Goal: Find specific page/section: Find specific page/section

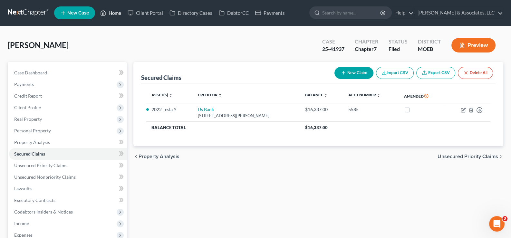
click at [113, 14] on link "Home" at bounding box center [110, 13] width 27 height 12
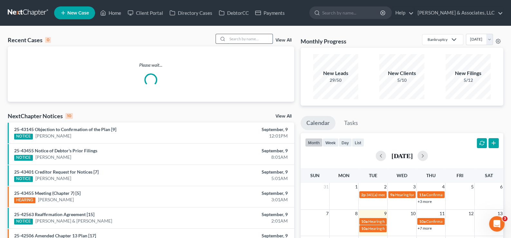
click at [236, 38] on input "search" at bounding box center [250, 38] width 45 height 9
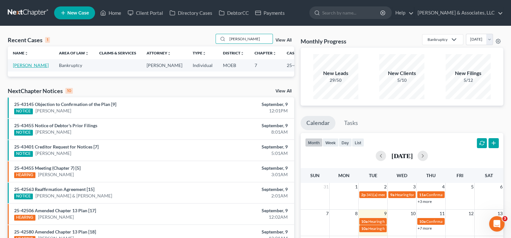
type input "[PERSON_NAME]"
click at [29, 64] on link "[PERSON_NAME]" at bounding box center [31, 65] width 36 height 5
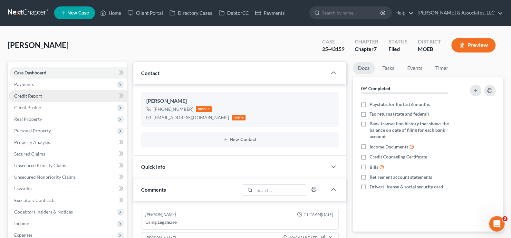
scroll to position [583, 0]
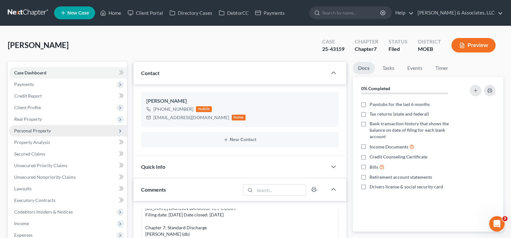
click at [33, 131] on span "Personal Property" at bounding box center [32, 130] width 37 height 5
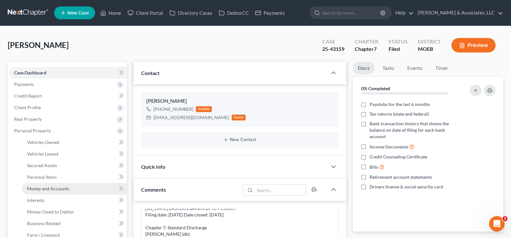
click at [41, 190] on span "Money and Accounts" at bounding box center [48, 188] width 42 height 5
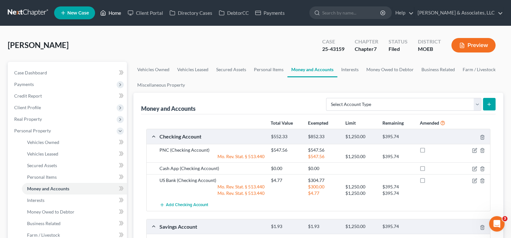
click at [114, 12] on link "Home" at bounding box center [110, 13] width 27 height 12
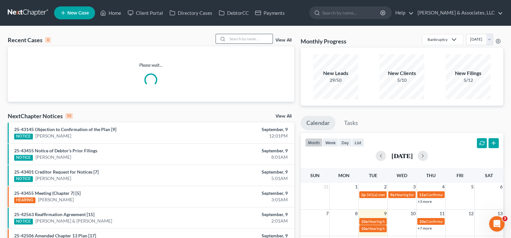
click at [261, 42] on input "search" at bounding box center [250, 38] width 45 height 9
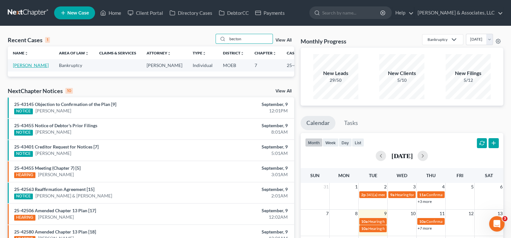
type input "becton"
click at [18, 68] on link "[PERSON_NAME]" at bounding box center [31, 65] width 36 height 5
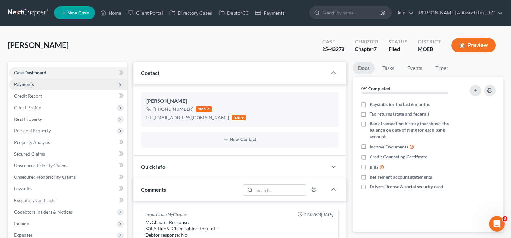
click at [27, 83] on span "Payments" at bounding box center [24, 84] width 20 height 5
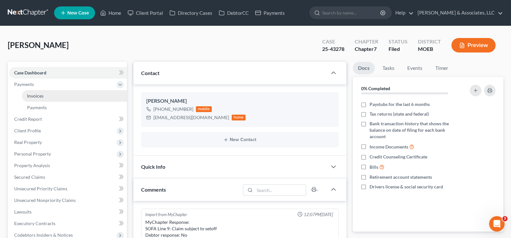
click at [37, 98] on span "Invoices" at bounding box center [35, 95] width 16 height 5
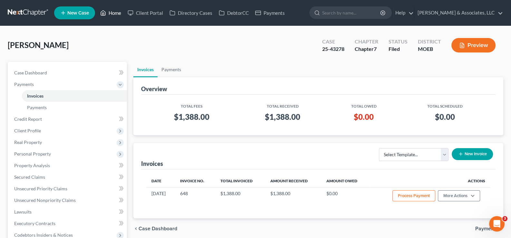
click at [120, 11] on link "Home" at bounding box center [110, 13] width 27 height 12
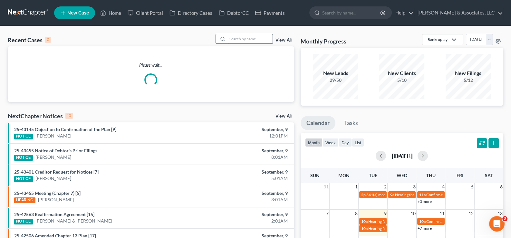
click at [232, 37] on input "search" at bounding box center [250, 38] width 45 height 9
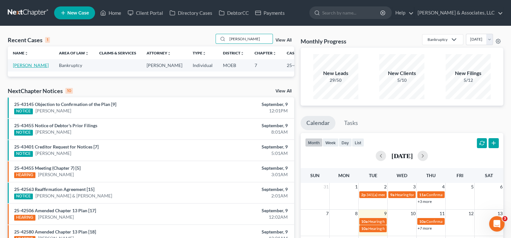
type input "[PERSON_NAME]"
click at [24, 65] on link "[PERSON_NAME]" at bounding box center [31, 65] width 36 height 5
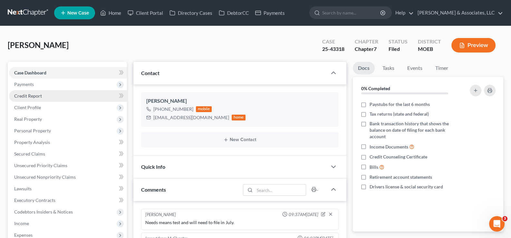
drag, startPoint x: 29, startPoint y: 87, endPoint x: 29, endPoint y: 91, distance: 3.5
click at [29, 87] on span "Payments" at bounding box center [68, 85] width 118 height 12
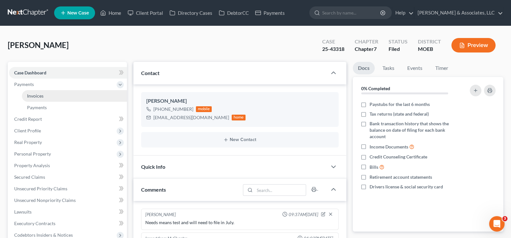
click at [36, 95] on span "Invoices" at bounding box center [35, 95] width 16 height 5
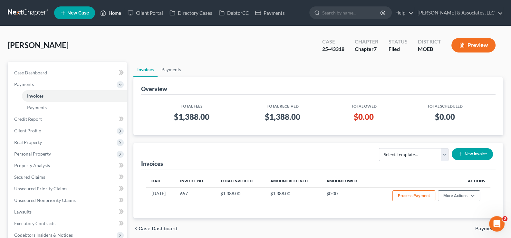
click at [110, 12] on link "Home" at bounding box center [110, 13] width 27 height 12
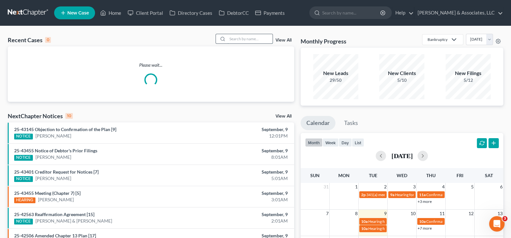
click at [249, 40] on input "search" at bounding box center [250, 38] width 45 height 9
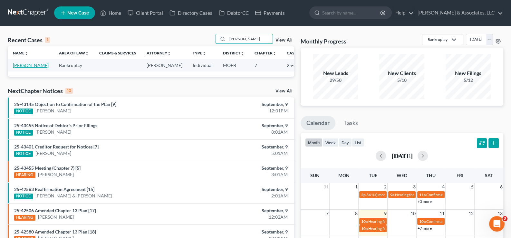
type input "[PERSON_NAME]"
click at [19, 67] on link "[PERSON_NAME]" at bounding box center [31, 65] width 36 height 5
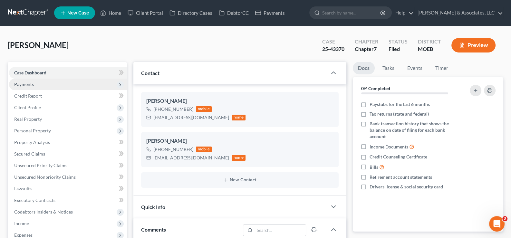
click at [22, 82] on span "Payments" at bounding box center [24, 84] width 20 height 5
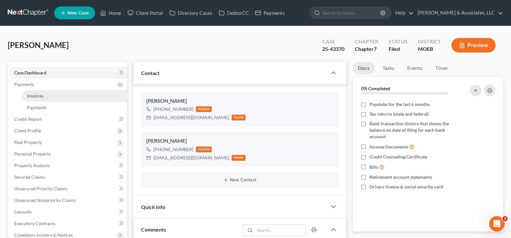
click at [37, 96] on span "Invoices" at bounding box center [35, 95] width 16 height 5
